Goal: Obtain resource: Download file/media

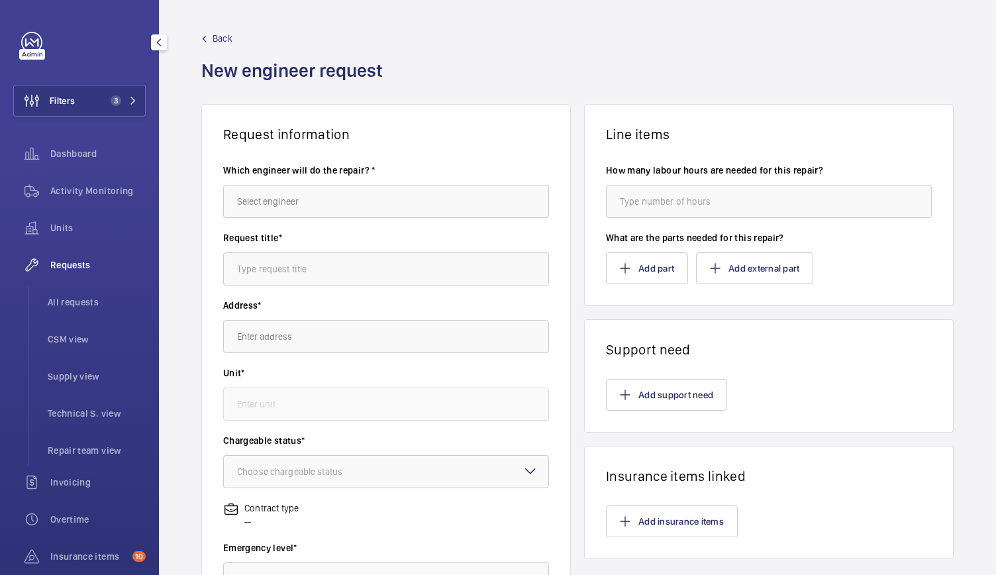
click at [17, 75] on div "Filters 3 Dashboard Activity Monitoring Units Requests All requests CSM view Su…" at bounding box center [79, 360] width 132 height 657
click at [87, 101] on button "Filters 3" at bounding box center [79, 101] width 132 height 32
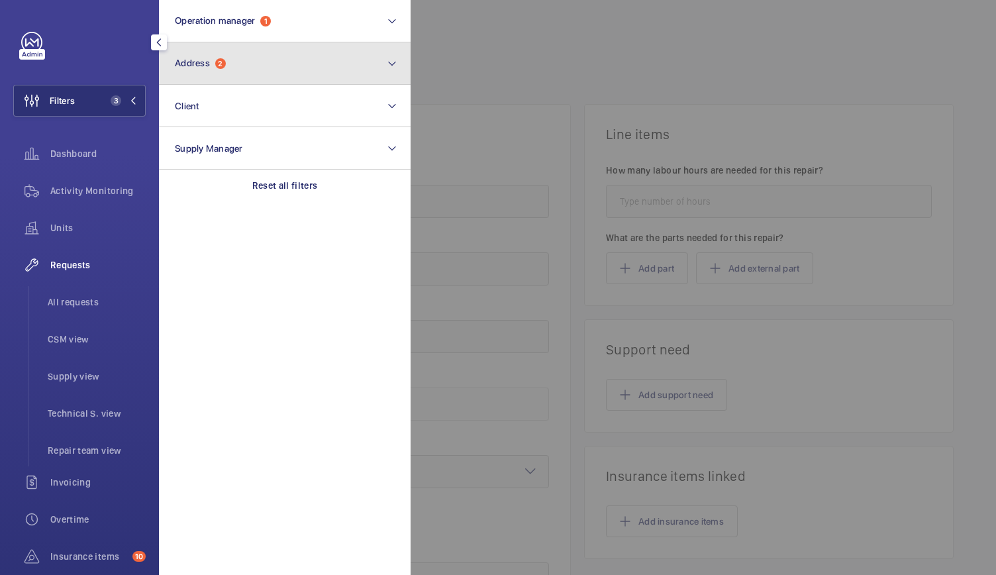
click at [200, 56] on button "Address 2" at bounding box center [285, 63] width 252 height 42
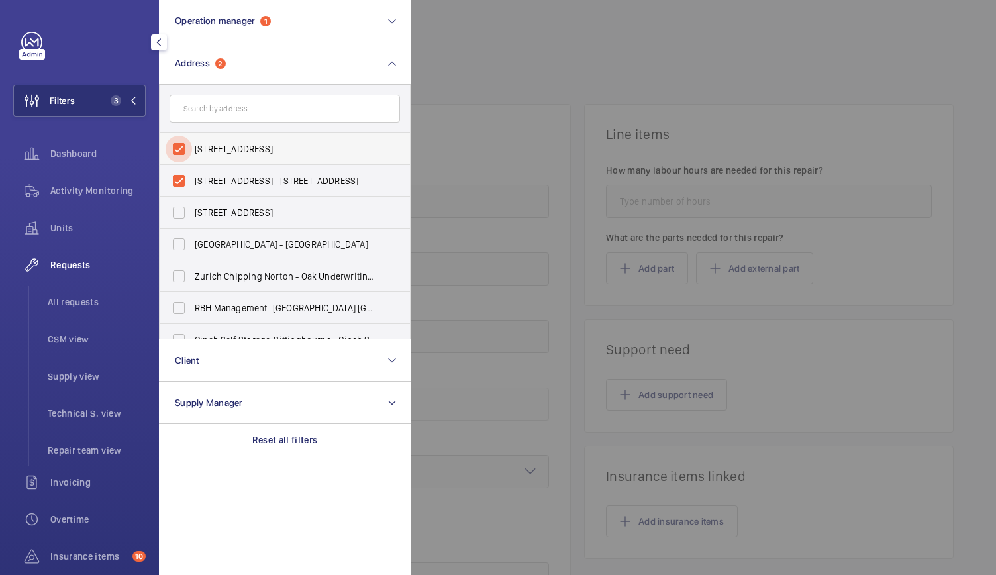
click at [176, 151] on input "[STREET_ADDRESS]" at bounding box center [179, 149] width 26 height 26
checkbox input "false"
click at [179, 209] on input "[STREET_ADDRESS]" at bounding box center [179, 212] width 26 height 26
checkbox input "true"
click at [173, 189] on input "[STREET_ADDRESS] - [STREET_ADDRESS]" at bounding box center [179, 181] width 26 height 26
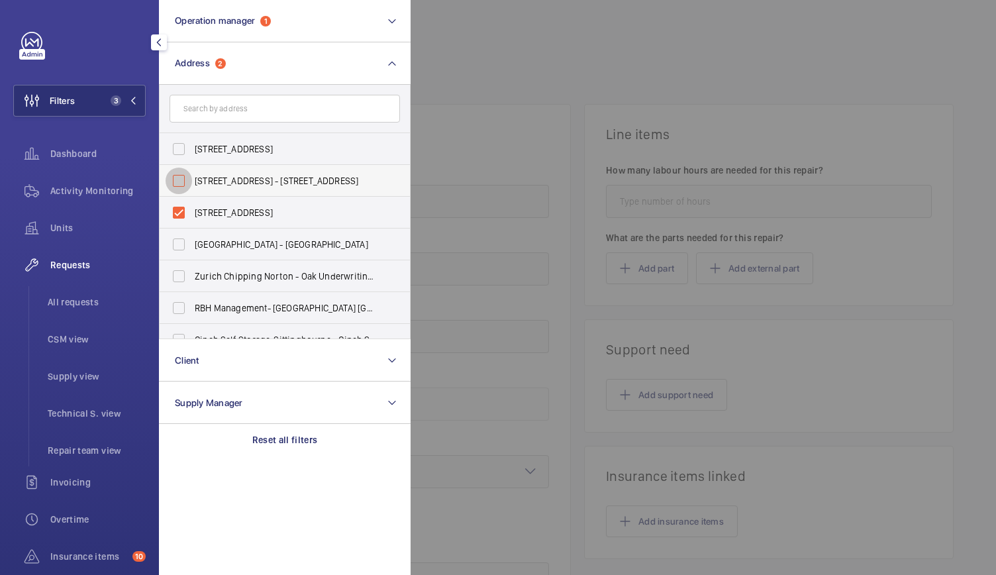
checkbox input "false"
click at [179, 208] on input "[STREET_ADDRESS]" at bounding box center [179, 212] width 26 height 26
checkbox input "false"
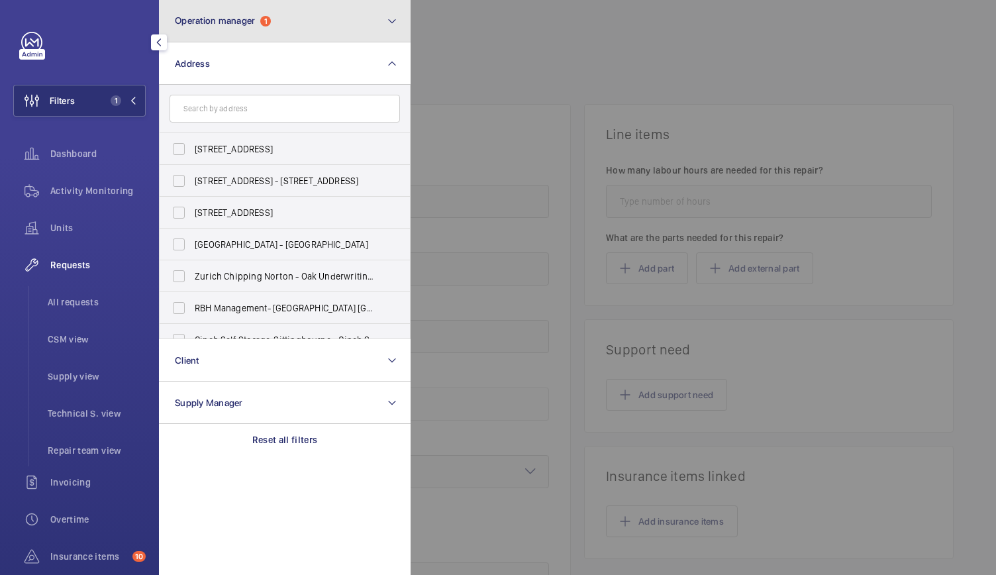
click at [313, 14] on button "Operation manager 1" at bounding box center [285, 21] width 252 height 42
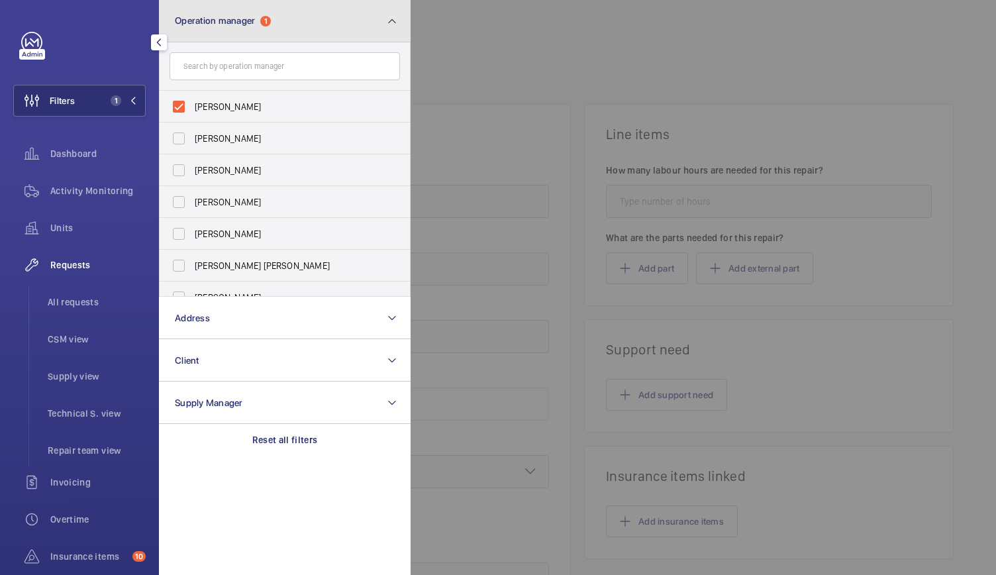
click at [313, 14] on button "Operation manager 1" at bounding box center [285, 21] width 252 height 42
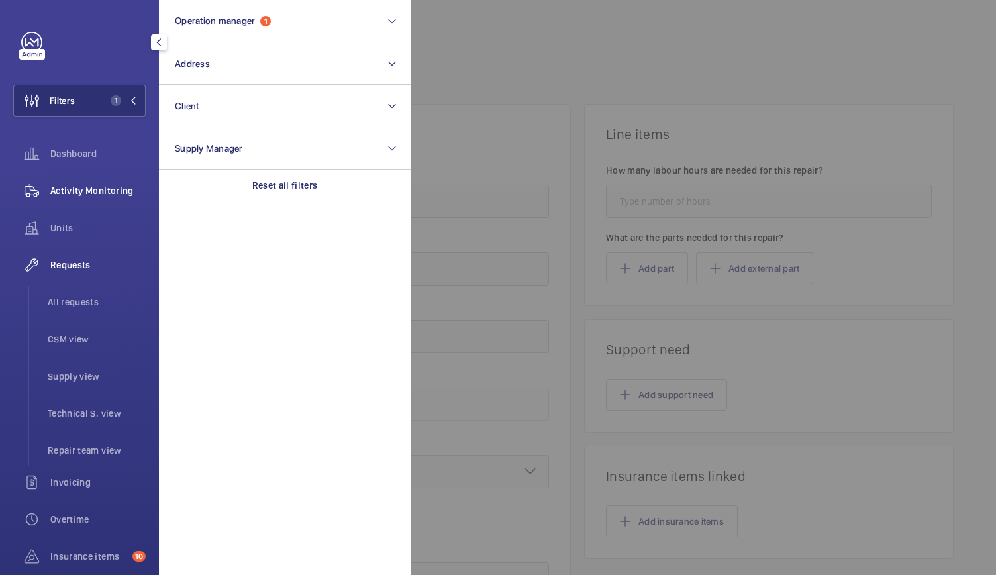
click at [55, 197] on span "Activity Monitoring" at bounding box center [97, 190] width 95 height 13
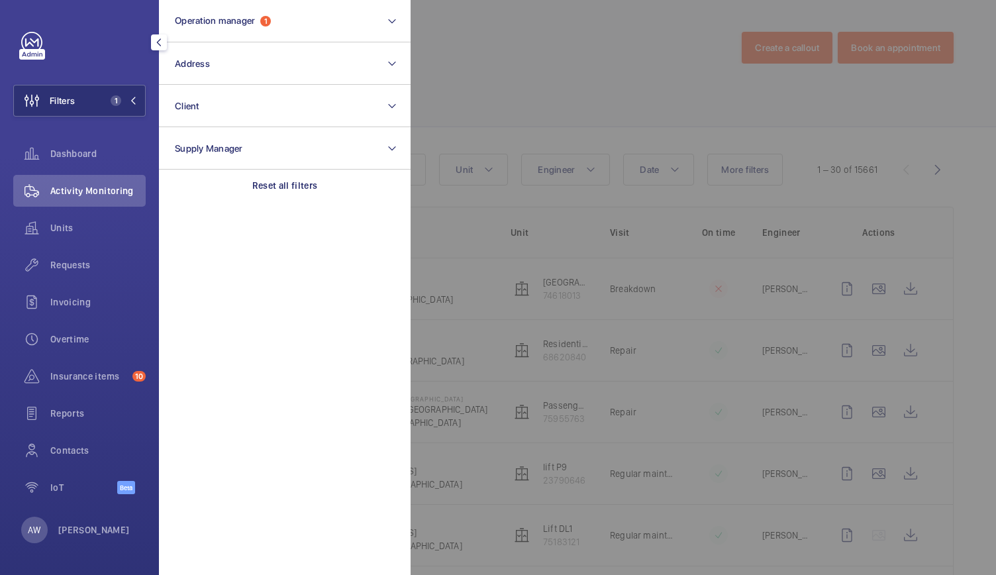
click at [495, 77] on div at bounding box center [909, 287] width 996 height 575
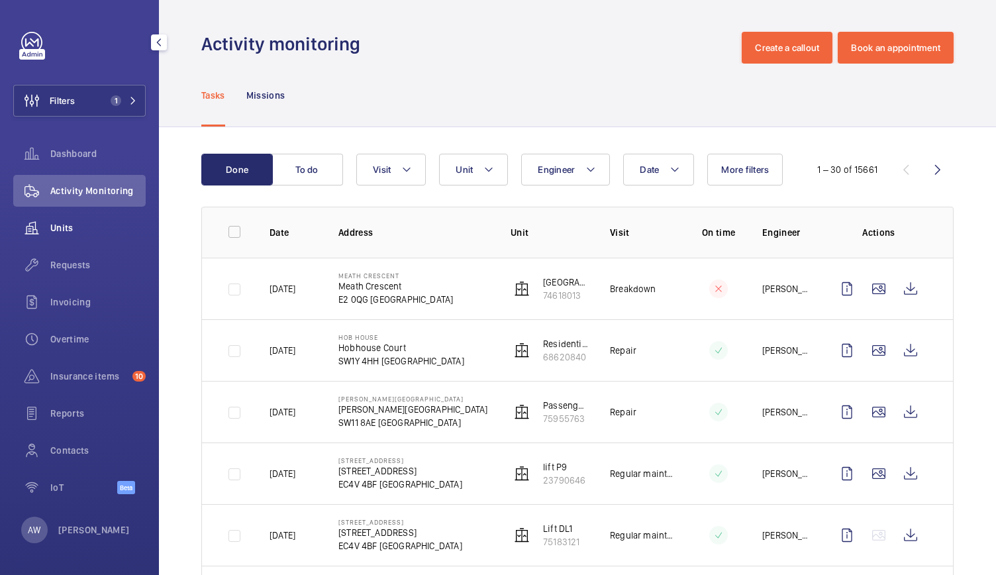
click at [77, 219] on div "Units" at bounding box center [79, 228] width 132 height 32
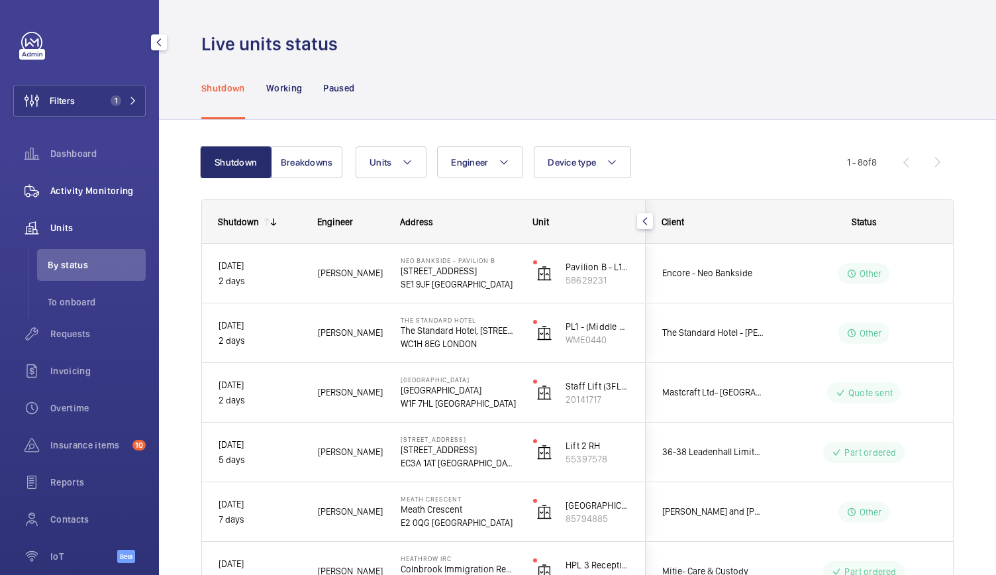
click at [118, 186] on span "Activity Monitoring" at bounding box center [97, 190] width 95 height 13
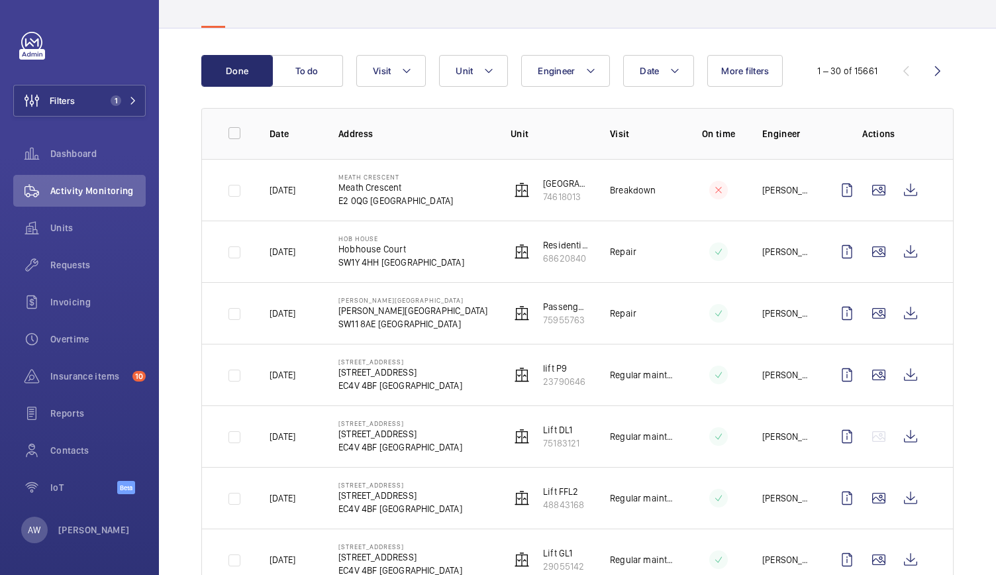
scroll to position [105, 0]
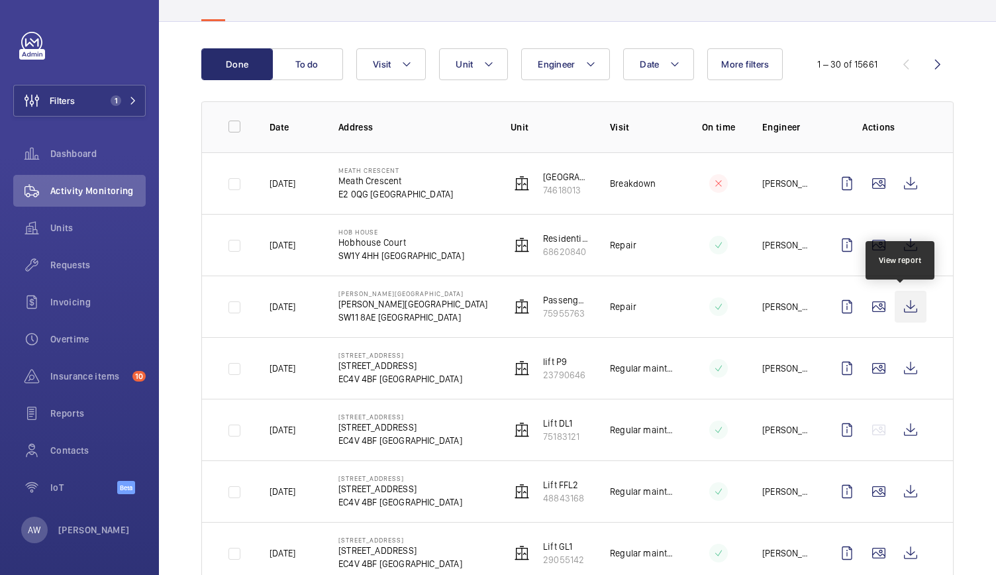
click at [903, 311] on wm-front-icon-button at bounding box center [911, 307] width 32 height 32
click at [57, 223] on span "Units" at bounding box center [97, 227] width 95 height 13
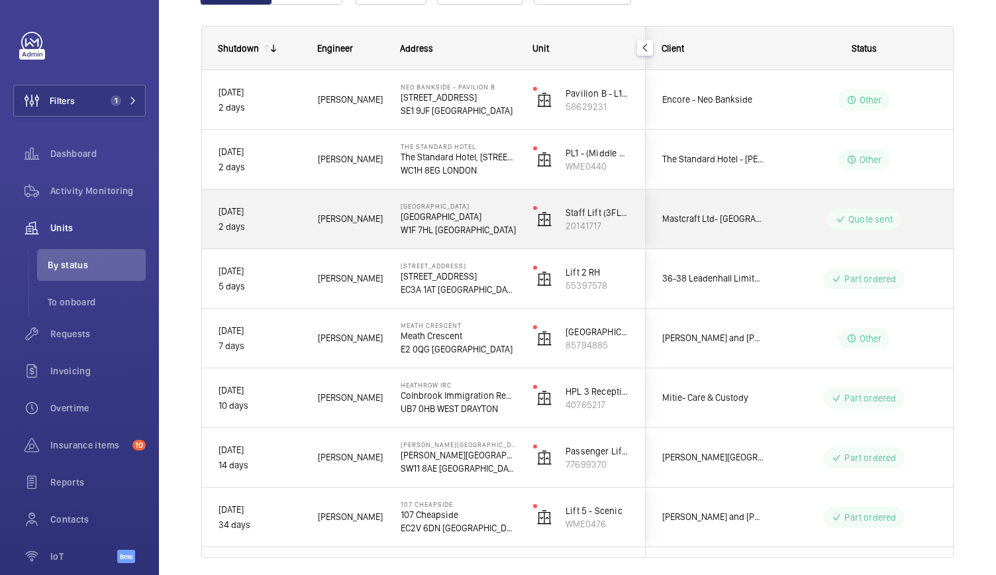
scroll to position [219, 0]
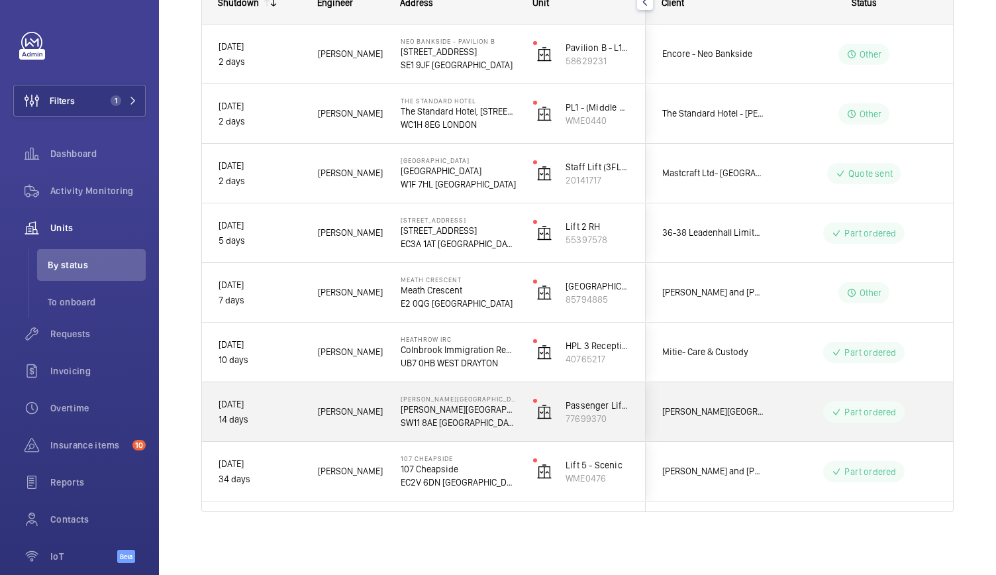
click at [380, 425] on div "[PERSON_NAME]" at bounding box center [342, 412] width 81 height 42
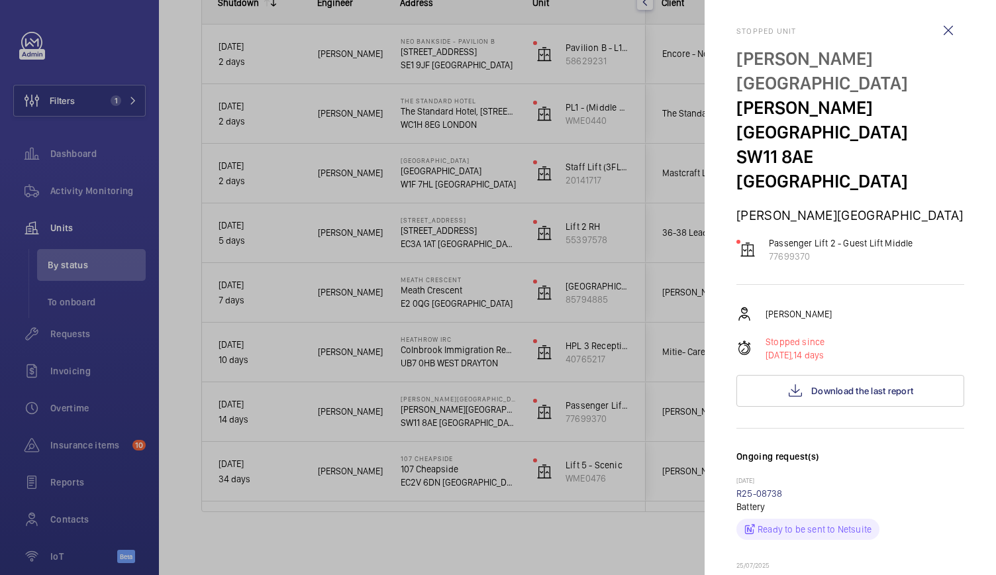
scroll to position [0, 0]
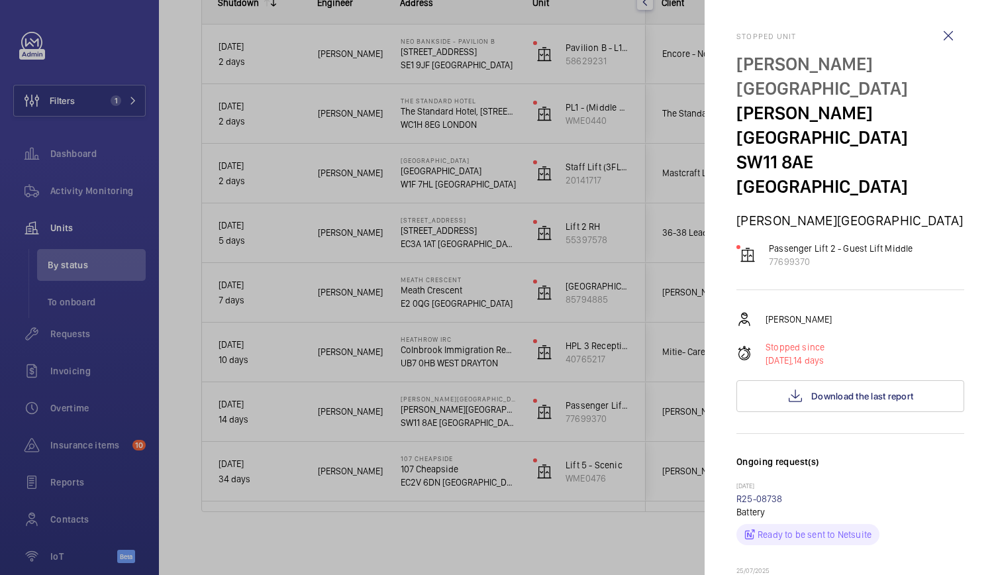
click at [580, 385] on div at bounding box center [498, 287] width 996 height 575
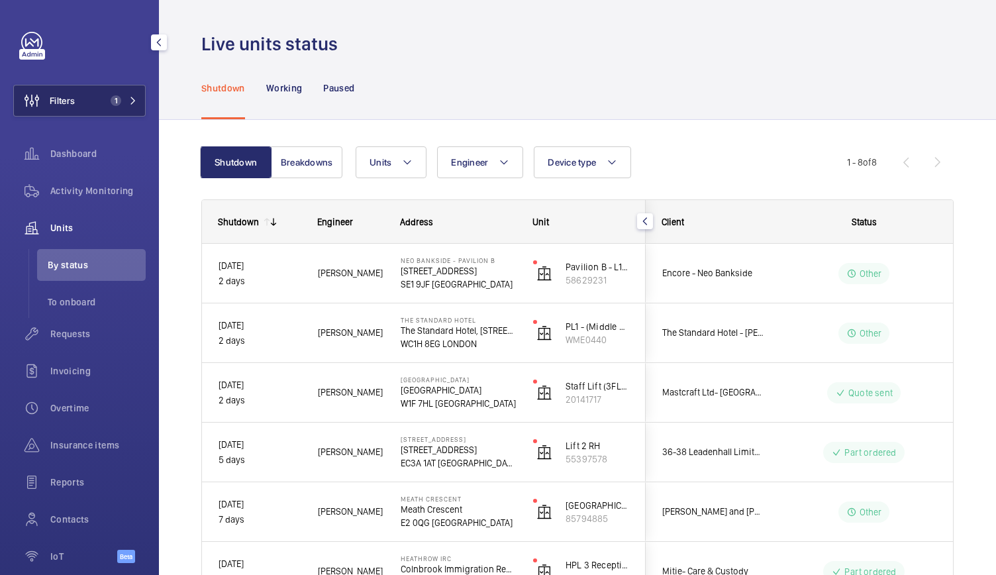
click at [123, 113] on button "Filters 1" at bounding box center [79, 101] width 132 height 32
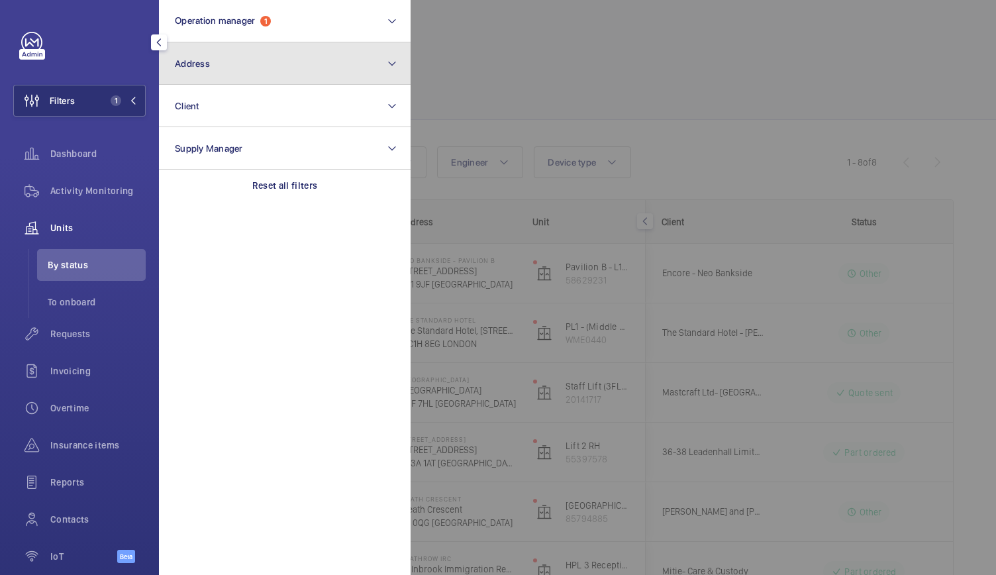
click at [279, 80] on button "Address" at bounding box center [285, 63] width 252 height 42
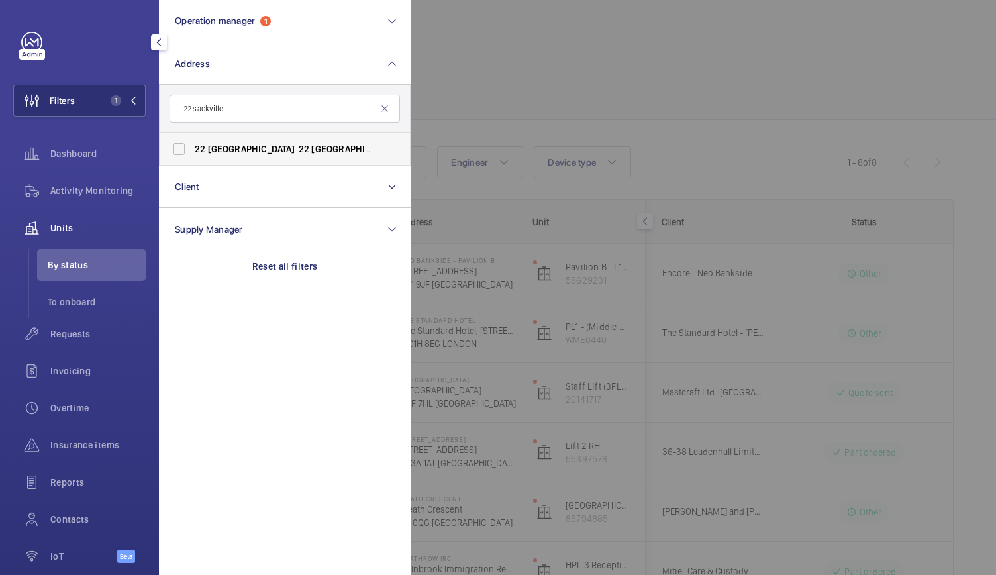
type input "22 sackville"
click at [299, 144] on span "22" at bounding box center [304, 149] width 11 height 11
click at [192, 144] on input "22 [GEOGRAPHIC_DATA] - [STREET_ADDRESS]" at bounding box center [179, 149] width 26 height 26
checkbox input "true"
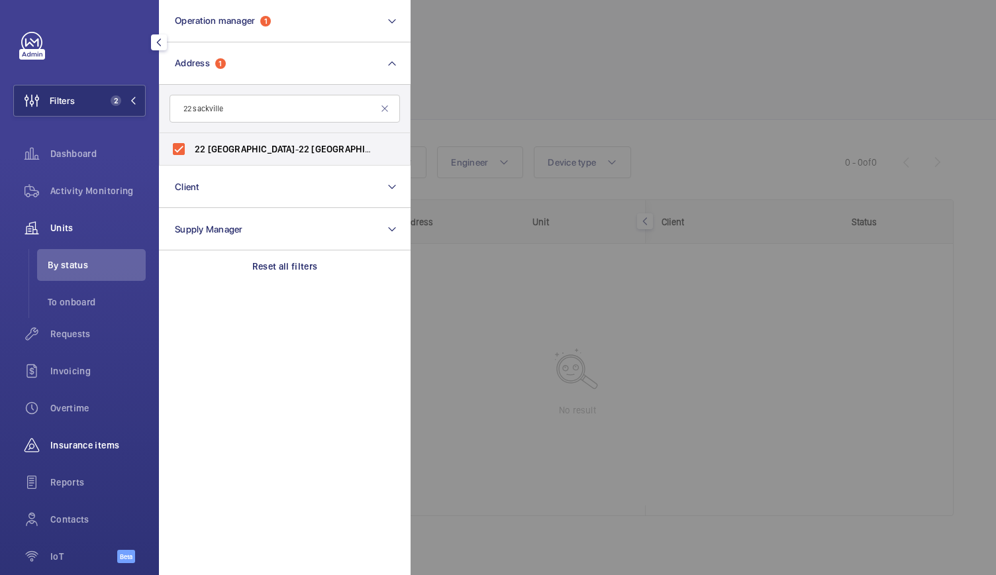
click at [72, 447] on span "Insurance items" at bounding box center [97, 444] width 95 height 13
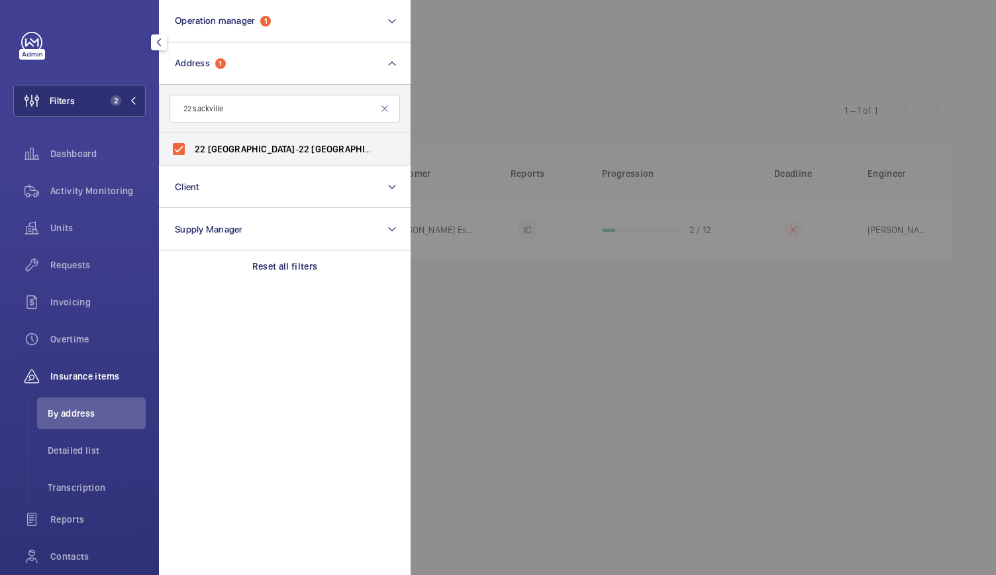
click at [583, 217] on div at bounding box center [909, 287] width 996 height 575
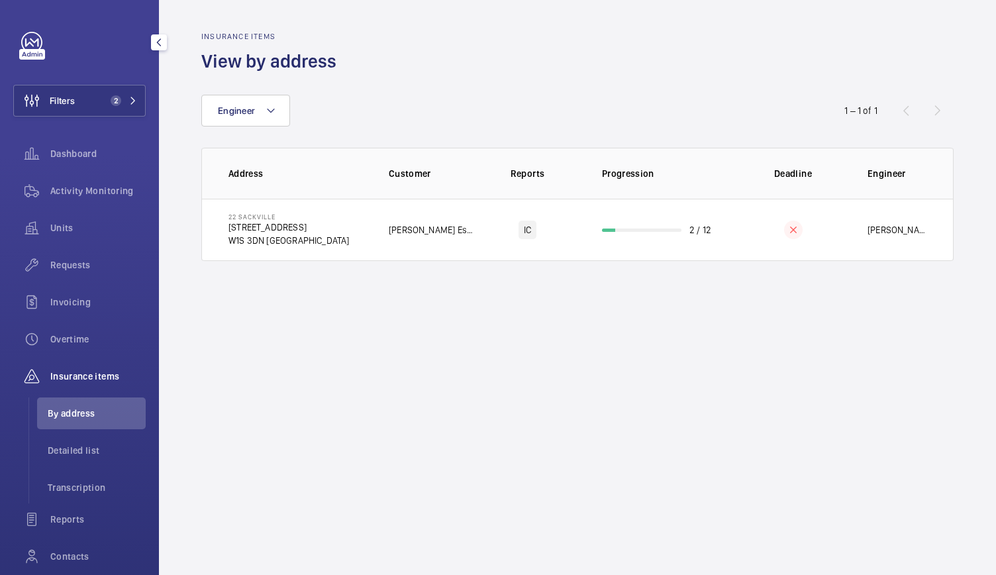
click at [437, 261] on wm-front-admin-audit-in-progress-table "Insurance items View by address Engineer 1 – 1 of 1 Address Customer Reports Pr…" at bounding box center [577, 146] width 837 height 293
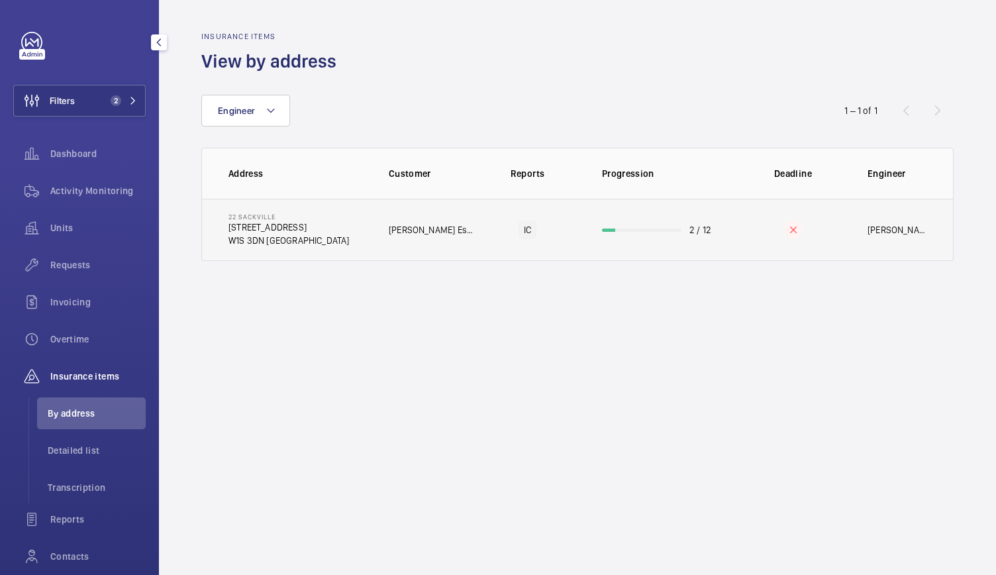
click at [486, 244] on td "IC" at bounding box center [527, 230] width 107 height 62
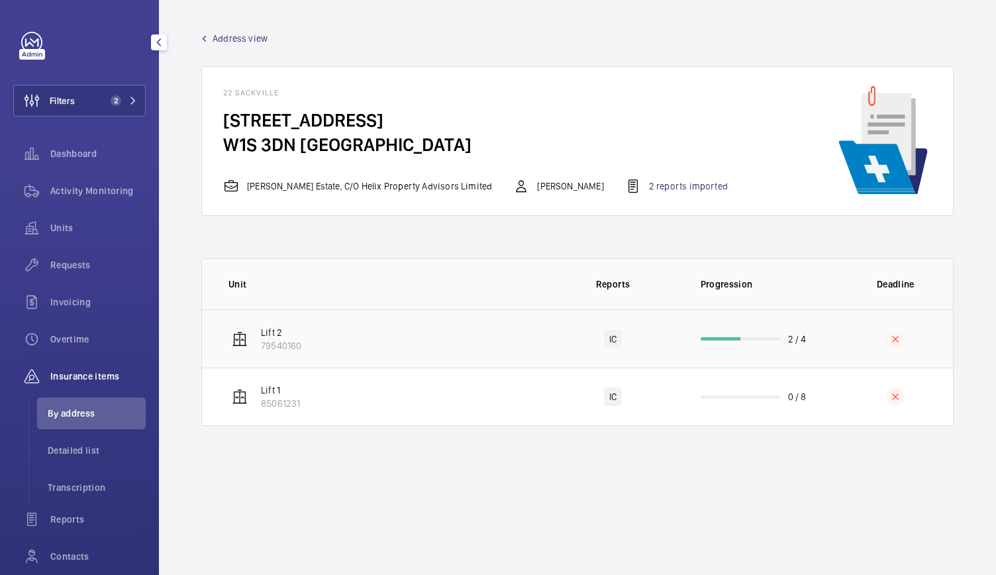
click at [465, 360] on td "Lift 2 79540160" at bounding box center [374, 338] width 345 height 58
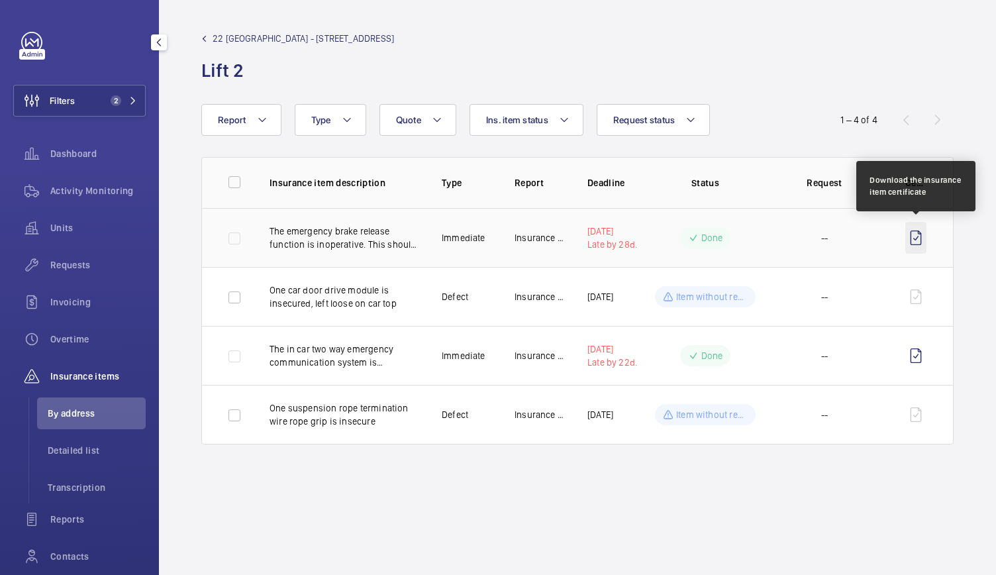
click at [926, 237] on wm-front-icon-button at bounding box center [915, 238] width 21 height 32
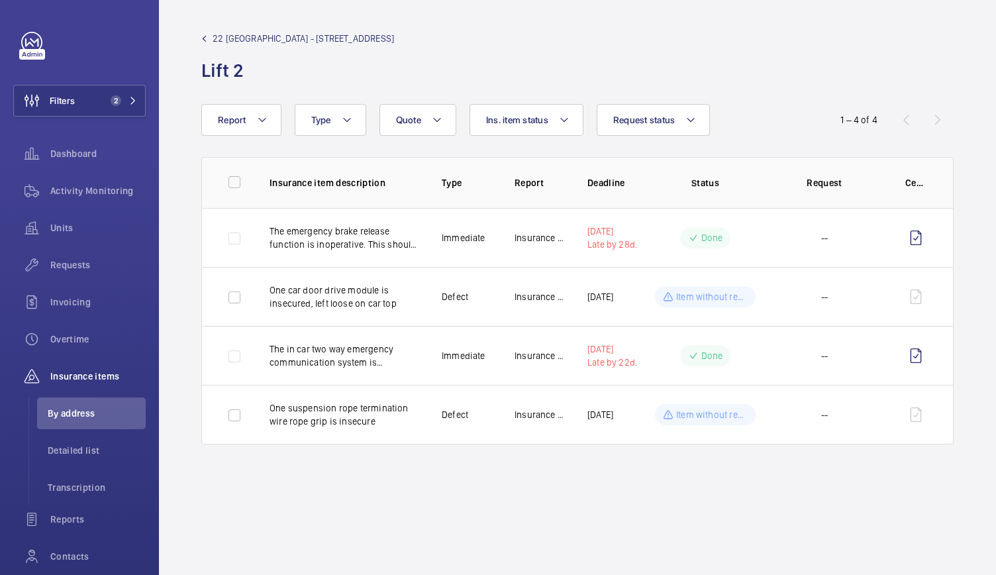
click at [246, 35] on span "22 Sackville - 22 Sackville St" at bounding box center [303, 38] width 181 height 13
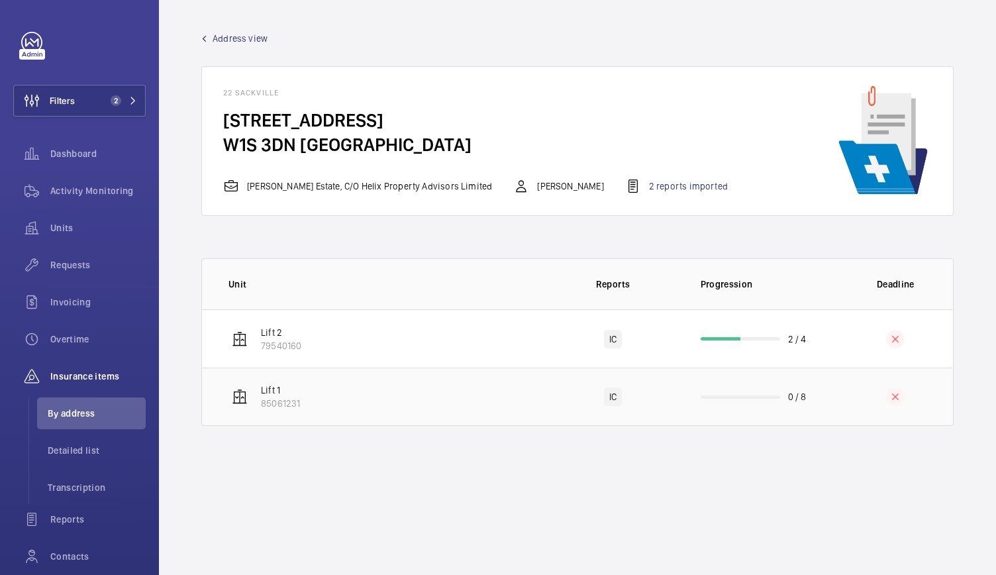
click at [411, 403] on td "Lift 1 85061231" at bounding box center [374, 397] width 345 height 58
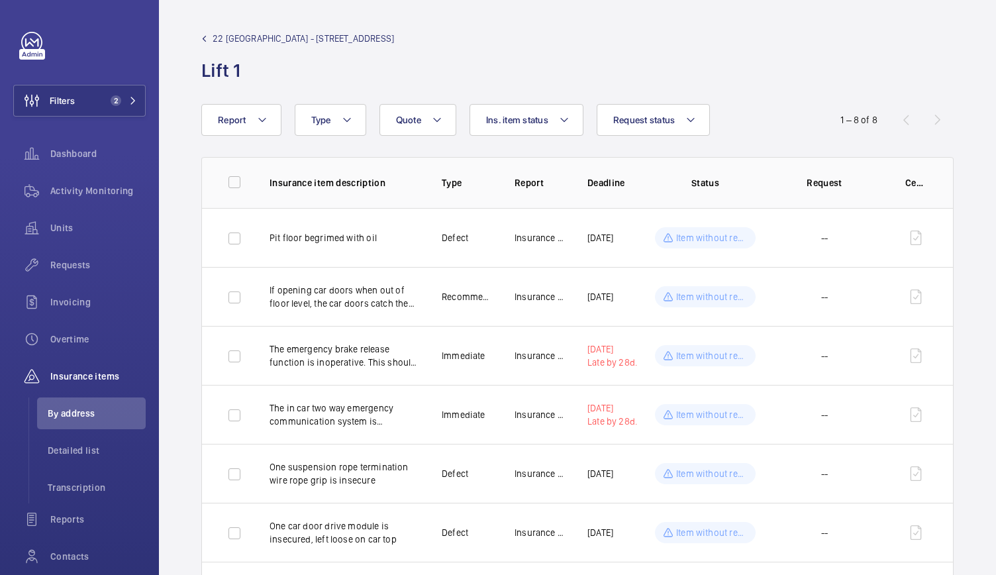
click at [221, 33] on span "22 Sackville - 22 Sackville St" at bounding box center [303, 38] width 181 height 13
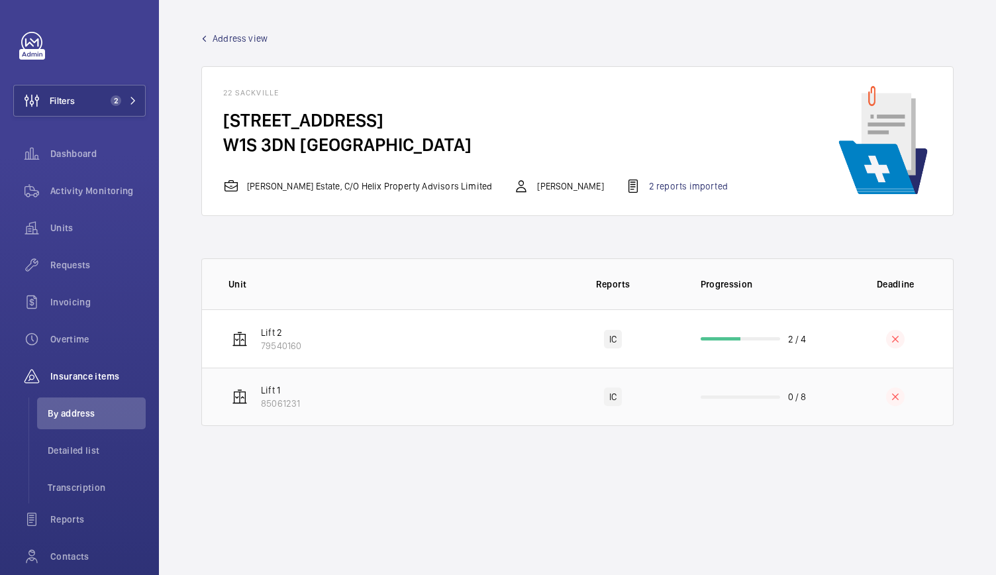
click at [564, 410] on td "IC" at bounding box center [613, 397] width 132 height 58
